Goal: Task Accomplishment & Management: Use online tool/utility

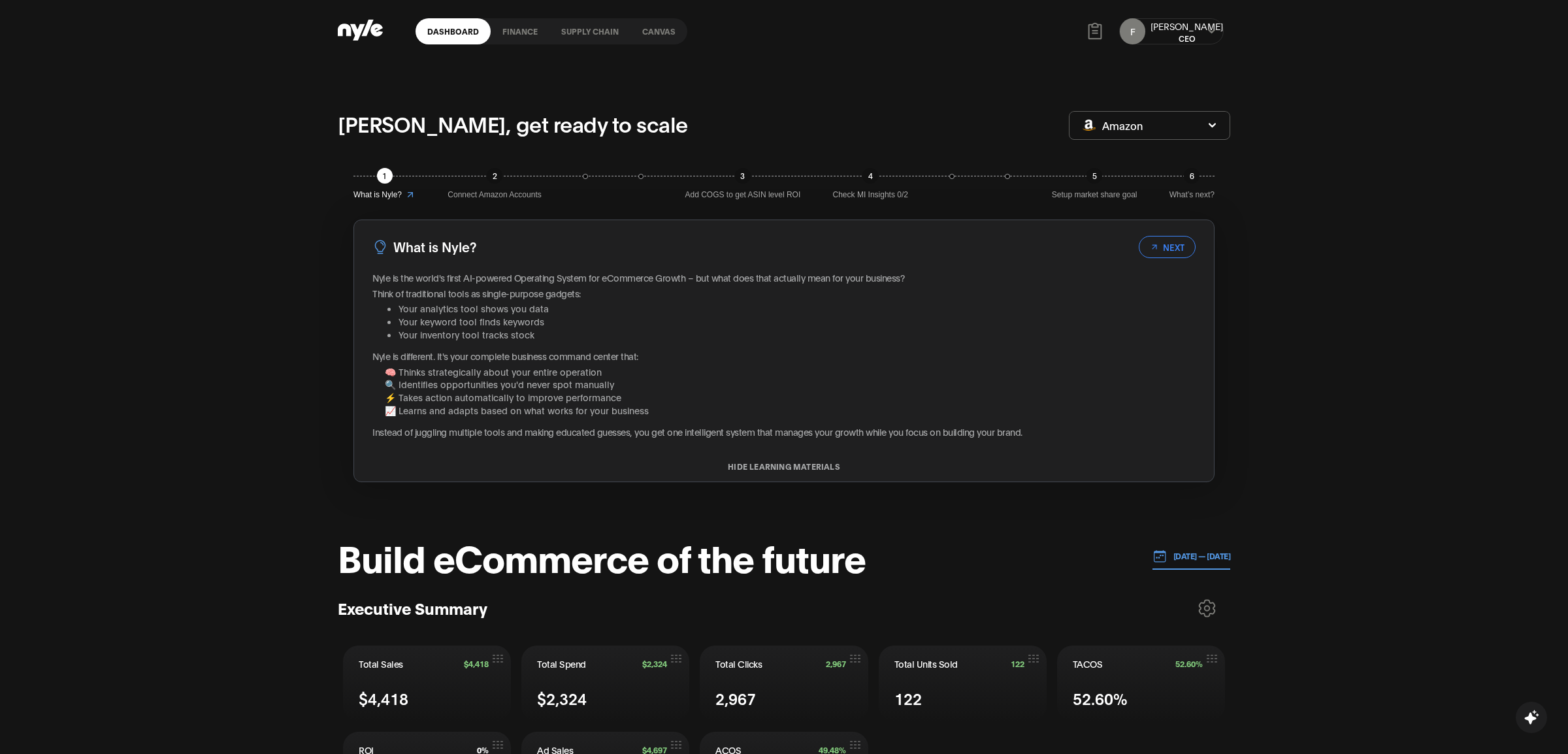
click at [362, 24] on icon at bounding box center [357, 32] width 15 height 16
click at [655, 31] on link "Canvas" at bounding box center [659, 31] width 57 height 26
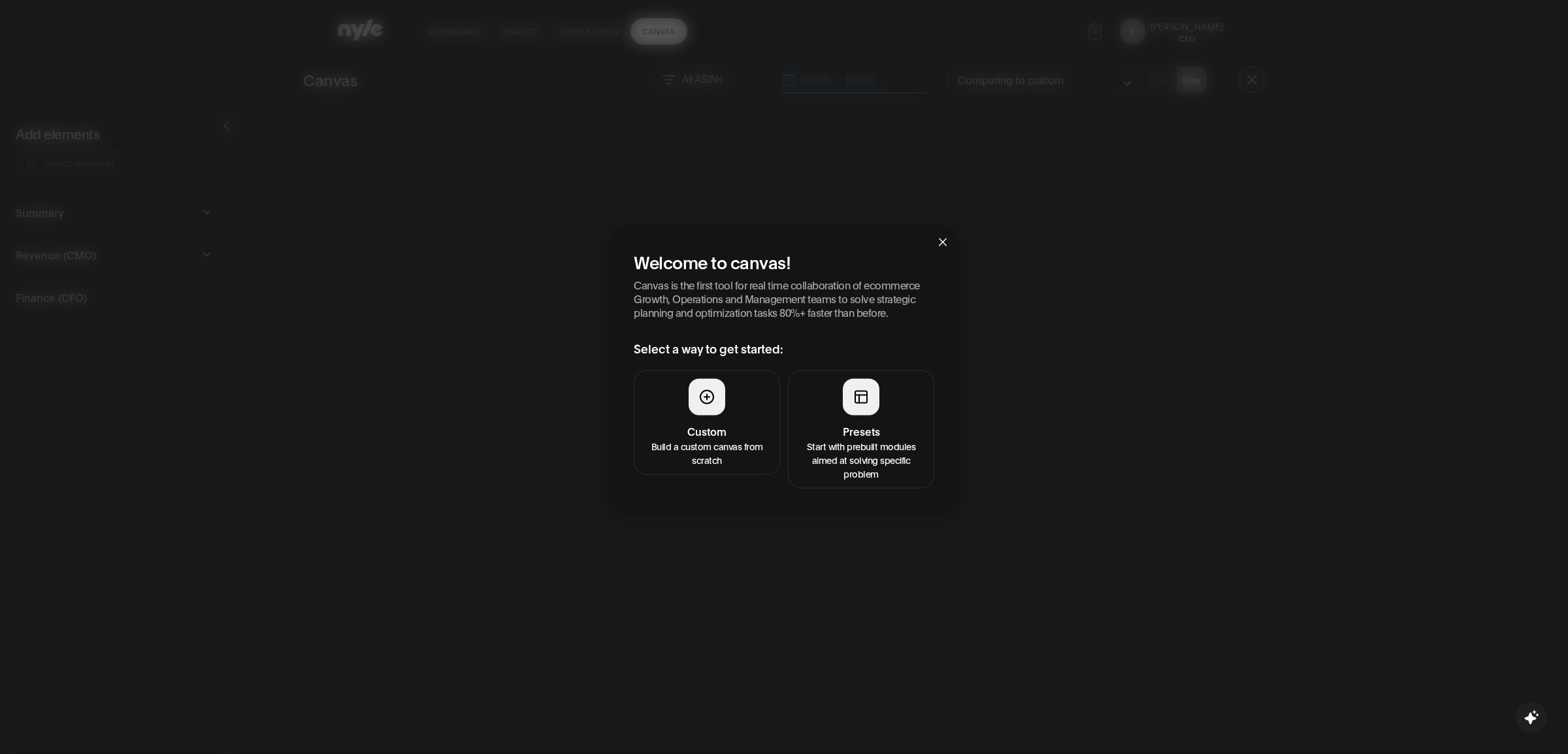
click at [863, 449] on p "Start with prebuilt modules aimed at solving specific problem" at bounding box center [862, 459] width 129 height 41
